Goal: Information Seeking & Learning: Learn about a topic

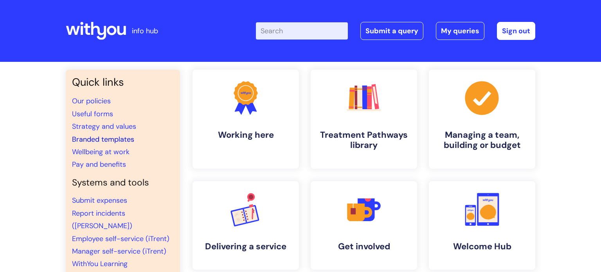
click at [87, 137] on link "Branded templates" at bounding box center [103, 139] width 62 height 9
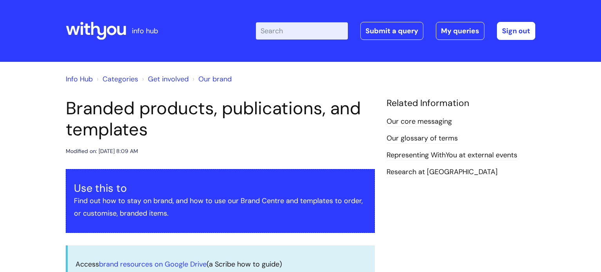
click at [280, 26] on input "Enter your search term here..." at bounding box center [302, 30] width 92 height 17
type input "self care"
click button "Search" at bounding box center [0, 0] width 0 height 0
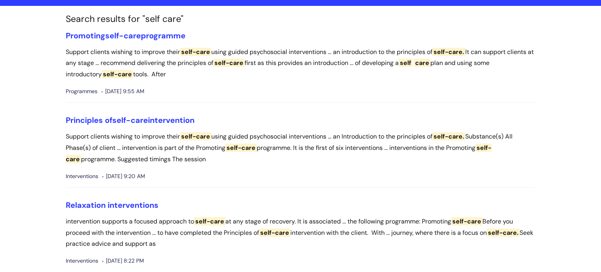
scroll to position [63, 0]
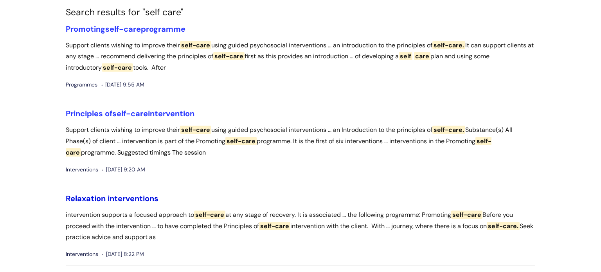
click at [119, 197] on link "Relaxation interventions" at bounding box center [112, 198] width 93 height 10
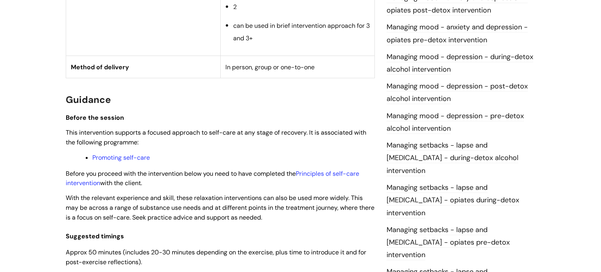
scroll to position [548, 0]
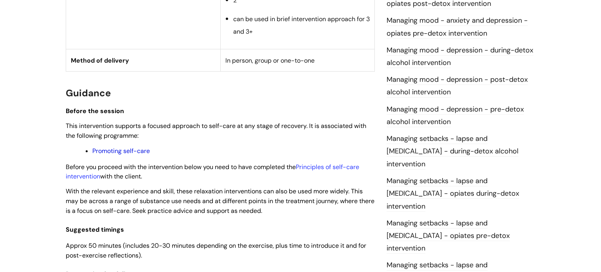
click at [116, 154] on link "Promoting self-care" at bounding box center [121, 151] width 58 height 8
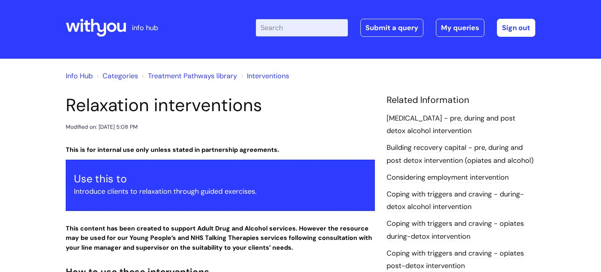
scroll to position [0, 0]
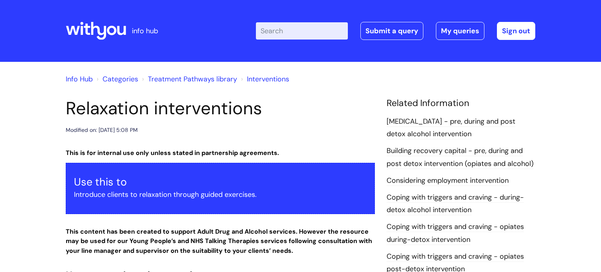
click at [74, 77] on link "Info Hub" at bounding box center [79, 78] width 27 height 9
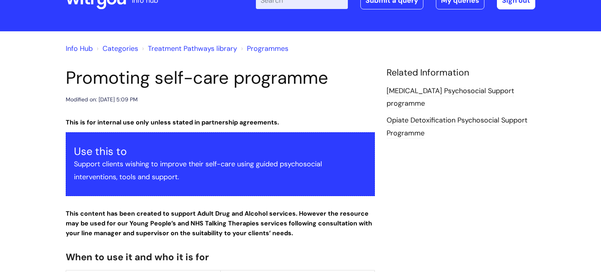
scroll to position [31, 0]
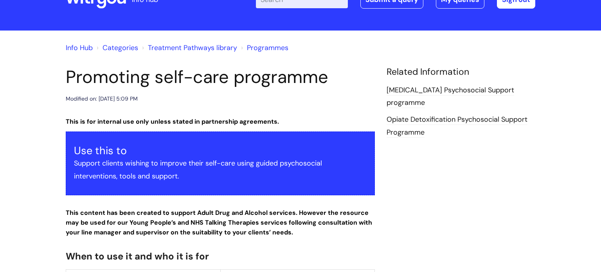
click at [313, 103] on div "Modified on: Thu, 27 Jun, 2024 at 5:09 PM" at bounding box center [220, 99] width 309 height 10
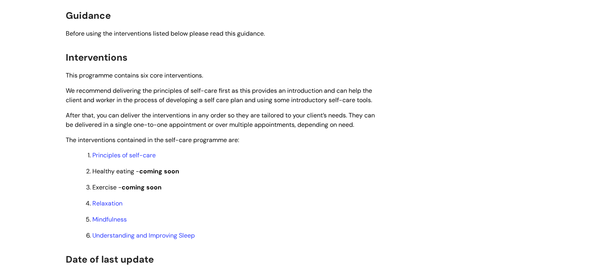
scroll to position [595, 0]
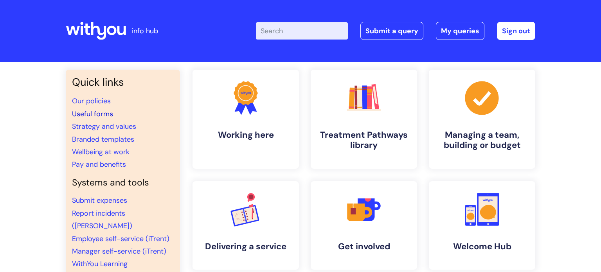
click at [100, 115] on link "Useful forms" at bounding box center [92, 113] width 41 height 9
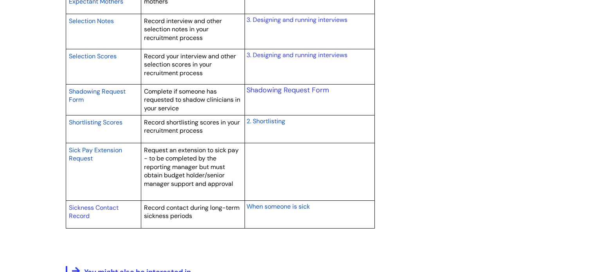
scroll to position [1330, 0]
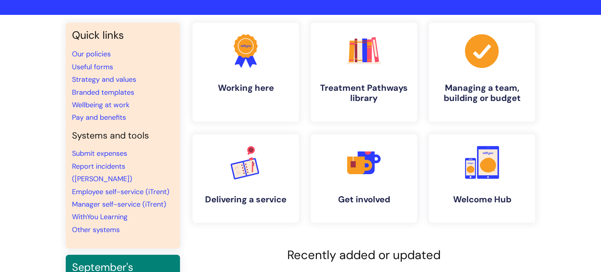
scroll to position [31, 0]
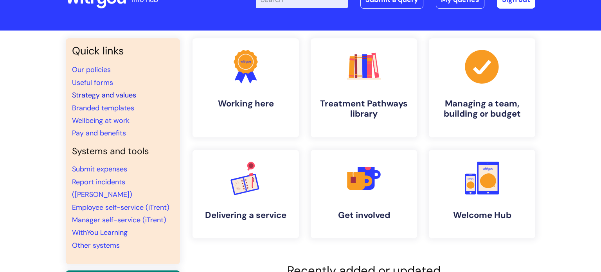
click at [124, 91] on link "Strategy and values" at bounding box center [104, 94] width 64 height 9
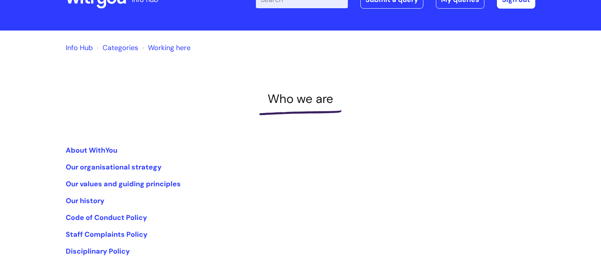
scroll to position [47, 0]
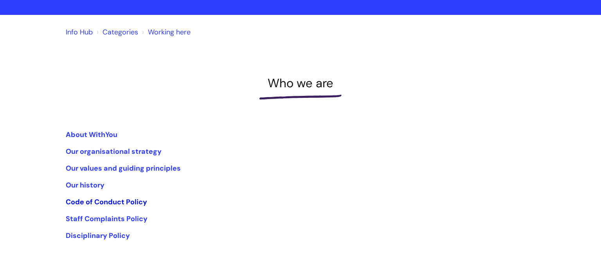
click at [97, 201] on link "Code of Conduct Policy" at bounding box center [106, 201] width 81 height 9
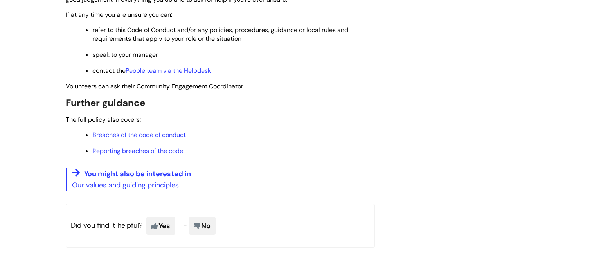
scroll to position [454, 0]
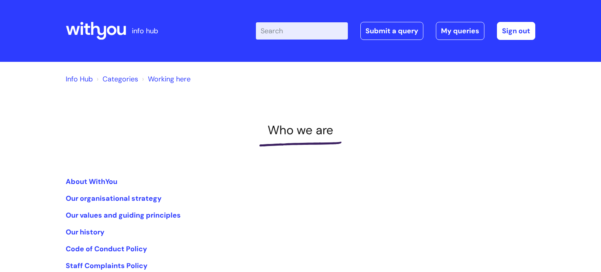
scroll to position [47, 0]
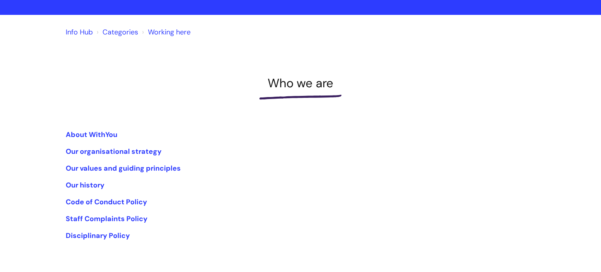
click at [87, 32] on link "Info Hub" at bounding box center [79, 31] width 27 height 9
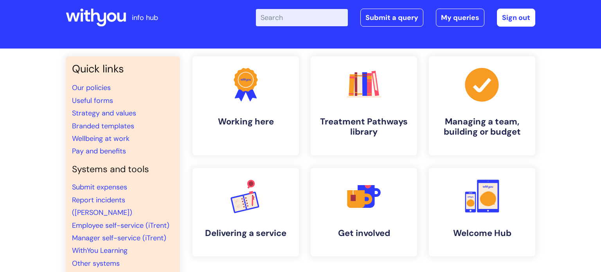
scroll to position [16, 0]
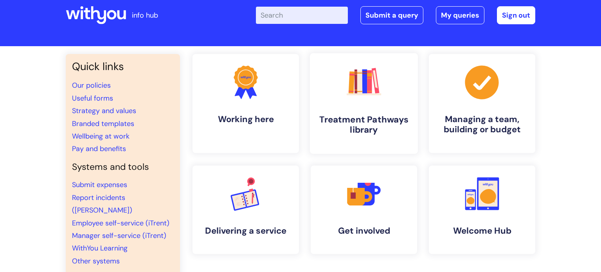
click at [322, 121] on h4 "Treatment Pathways library" at bounding box center [363, 124] width 95 height 21
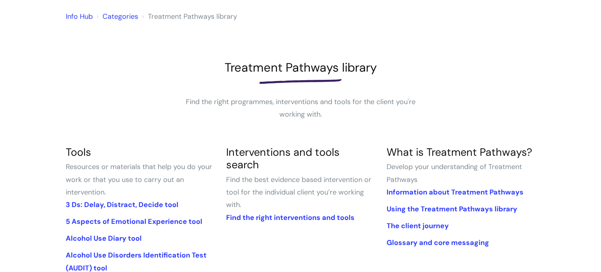
scroll to position [78, 0]
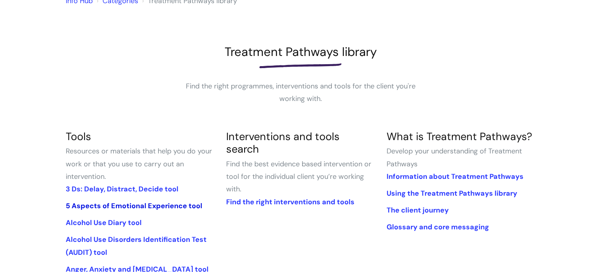
click at [176, 202] on link "5 Aspects of Emotional Experience tool" at bounding box center [134, 205] width 137 height 9
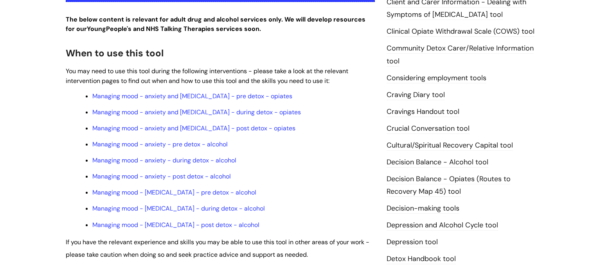
scroll to position [235, 0]
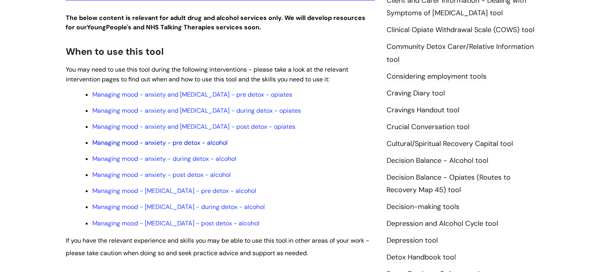
click at [157, 144] on link "Managing mood - anxiety - pre detox - alcohol" at bounding box center [159, 142] width 135 height 8
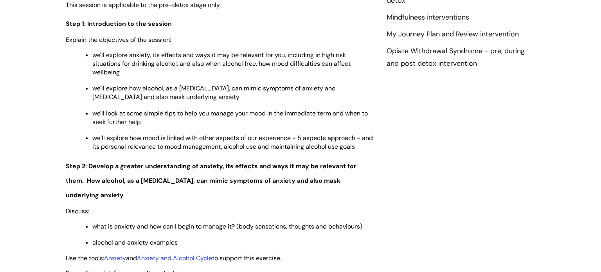
scroll to position [923, 0]
